Goal: Transaction & Acquisition: Subscribe to service/newsletter

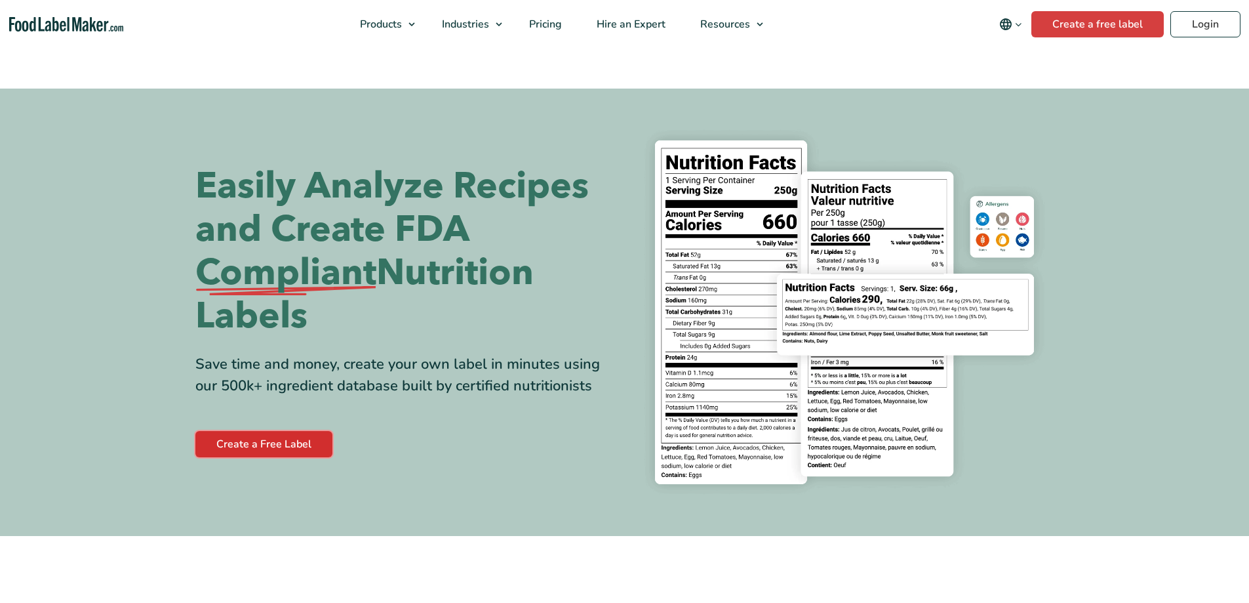
click at [312, 447] on link "Create a Free Label" at bounding box center [263, 444] width 137 height 26
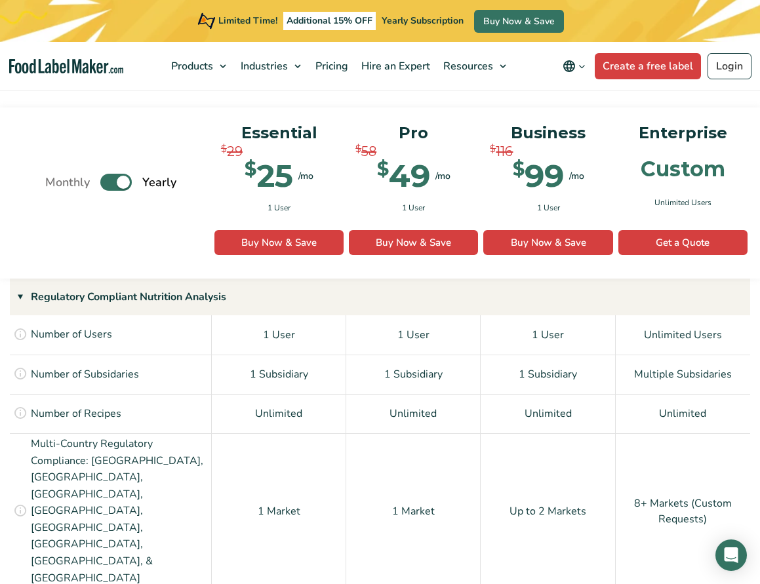
click at [115, 174] on label "Toggle" at bounding box center [115, 182] width 31 height 17
click at [56, 178] on input "Toggle" at bounding box center [52, 182] width 9 height 9
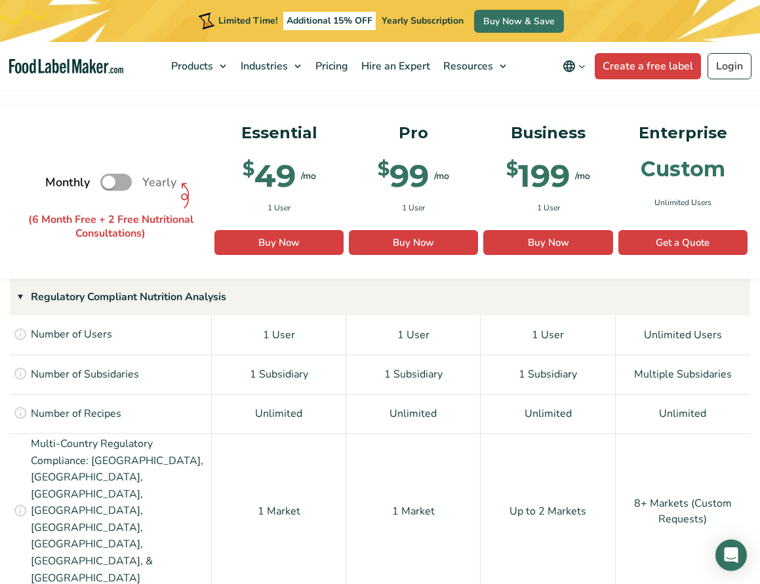
click at [115, 174] on label "Toggle" at bounding box center [115, 182] width 31 height 17
click at [56, 178] on input "Toggle" at bounding box center [52, 182] width 9 height 9
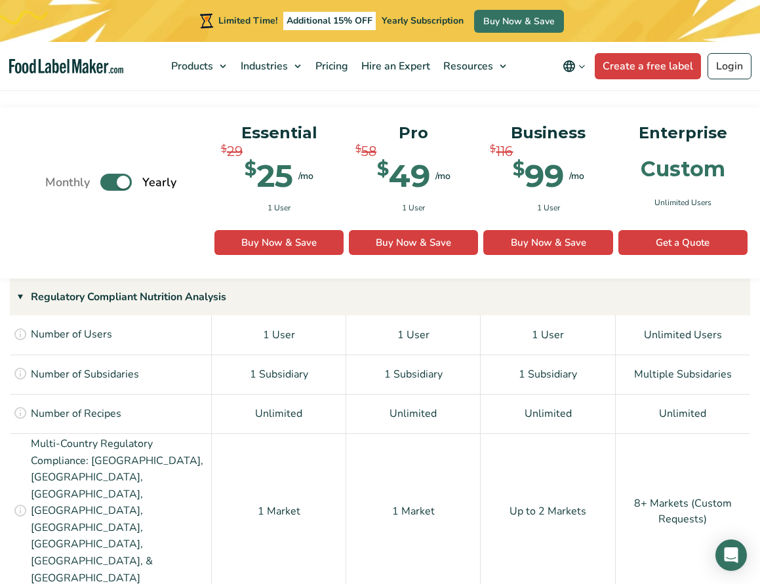
click at [115, 174] on label "Toggle" at bounding box center [115, 182] width 31 height 17
click at [56, 178] on input "Toggle" at bounding box center [52, 182] width 9 height 9
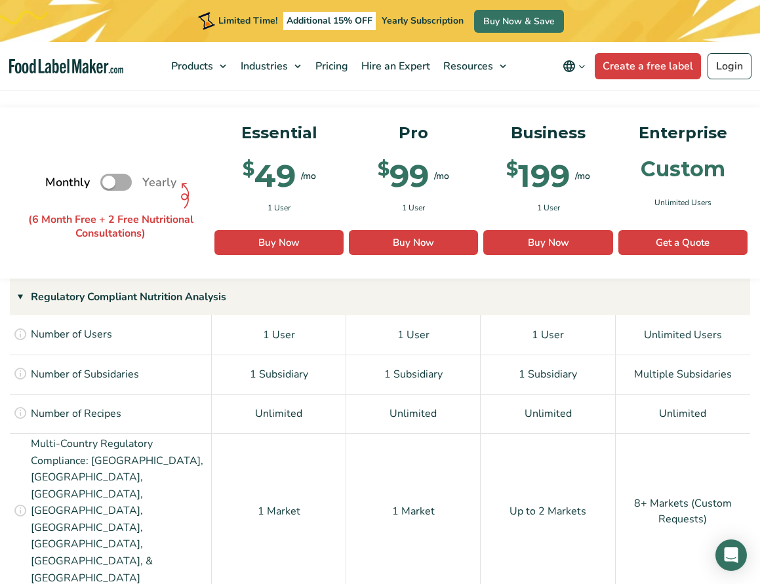
click at [115, 174] on label "Toggle" at bounding box center [115, 182] width 31 height 17
click at [56, 178] on input "Toggle" at bounding box center [52, 182] width 9 height 9
checkbox input "true"
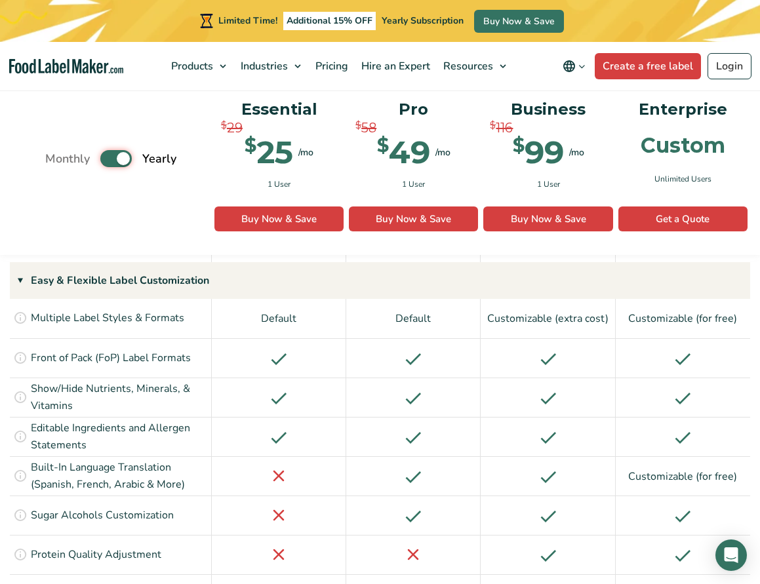
scroll to position [1400, 0]
